Goal: Complete application form: Complete application form

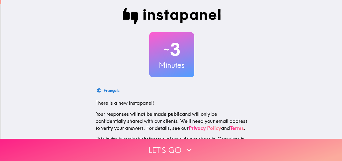
click at [195, 146] on button "Let's go" at bounding box center [171, 149] width 342 height 22
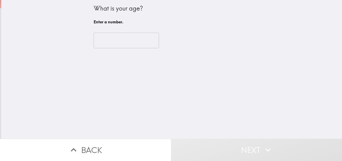
click at [102, 46] on input "number" at bounding box center [126, 41] width 65 height 16
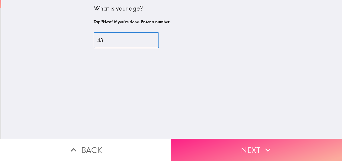
type input "43"
click at [256, 145] on button "Next" at bounding box center [256, 149] width 171 height 22
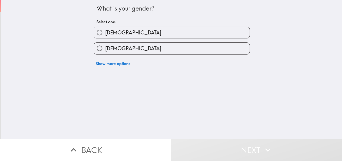
click at [99, 49] on input "[DEMOGRAPHIC_DATA]" at bounding box center [99, 48] width 11 height 11
radio input "true"
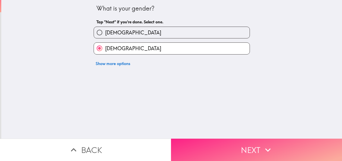
click at [259, 147] on button "Next" at bounding box center [256, 149] width 171 height 22
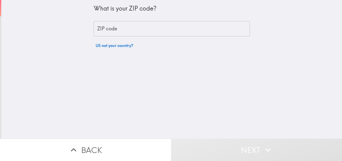
click at [104, 33] on input "ZIP code" at bounding box center [172, 29] width 156 height 16
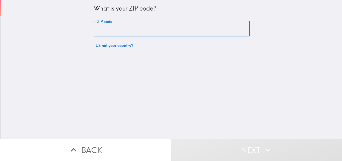
type input "76205"
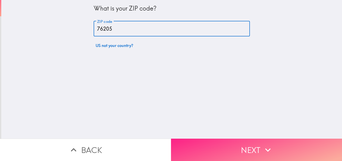
click at [254, 147] on button "Next" at bounding box center [256, 149] width 171 height 22
